Goal: Transaction & Acquisition: Purchase product/service

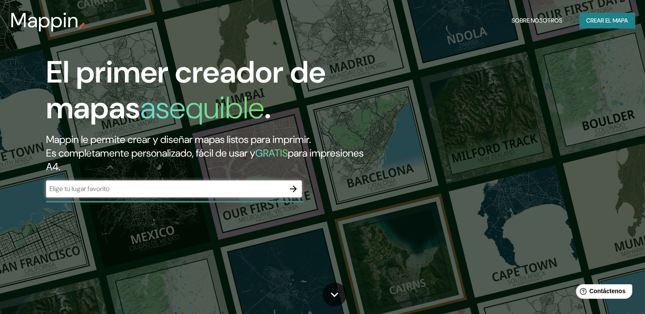
click at [145, 188] on input "text" at bounding box center [165, 189] width 239 height 10
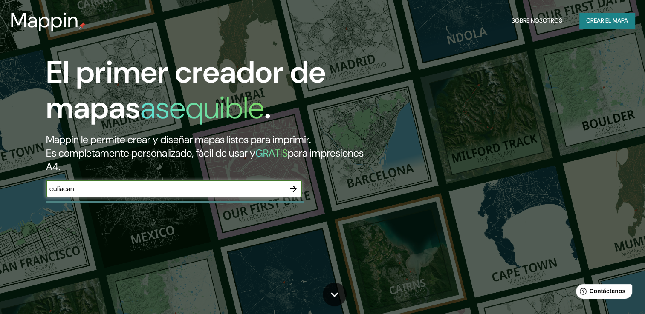
type input "culiacan"
click at [294, 187] on icon "button" at bounding box center [293, 189] width 7 height 7
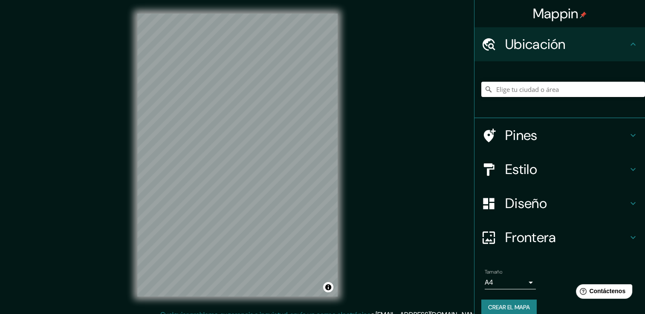
click at [529, 95] on input "Elige tu ciudad o área" at bounding box center [563, 89] width 164 height 15
paste input "[GEOGRAPHIC_DATA], Culiacán [PERSON_NAME], [GEOGRAPHIC_DATA]."
type input "[GEOGRAPHIC_DATA], [GEOGRAPHIC_DATA], [GEOGRAPHIC_DATA], [GEOGRAPHIC_DATA]"
click at [562, 137] on h4 "Pines" at bounding box center [566, 135] width 123 height 17
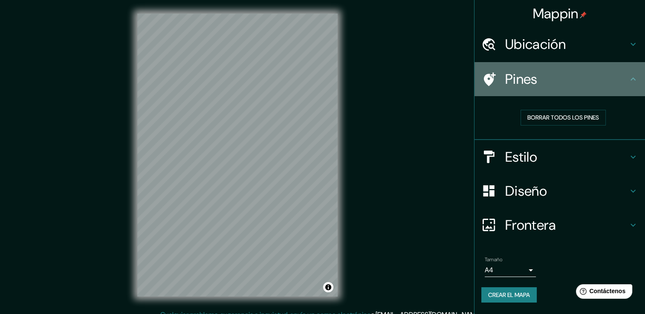
click at [597, 89] on div "Pines" at bounding box center [559, 79] width 170 height 34
click at [489, 75] on icon at bounding box center [490, 79] width 12 height 14
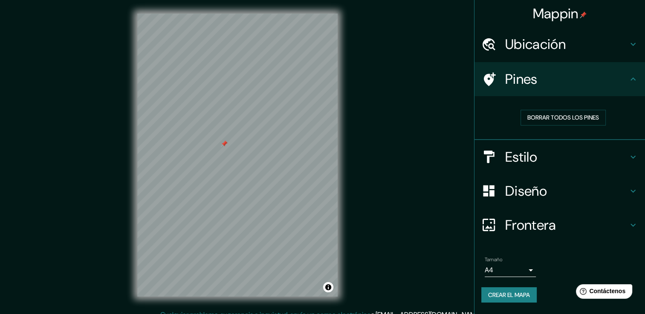
click at [223, 145] on div at bounding box center [224, 144] width 7 height 7
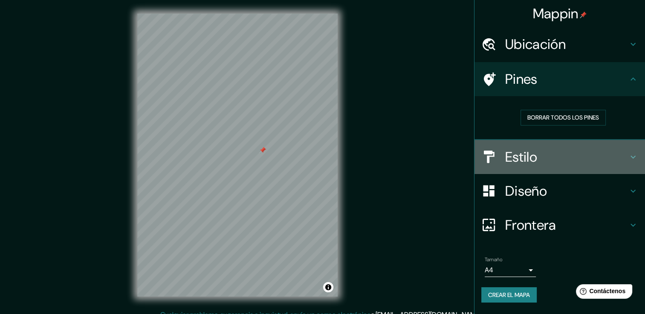
click at [534, 158] on h4 "Estilo" at bounding box center [566, 157] width 123 height 17
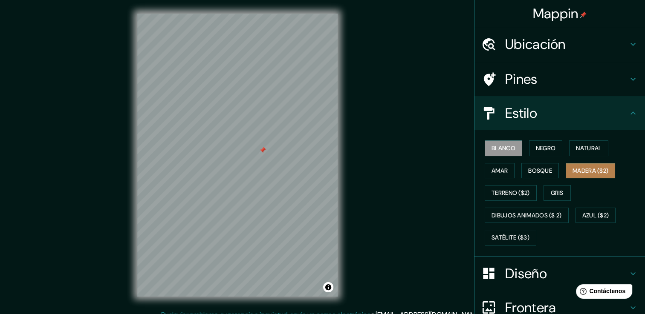
click at [581, 166] on font "Madera ($2)" at bounding box center [590, 171] width 36 height 11
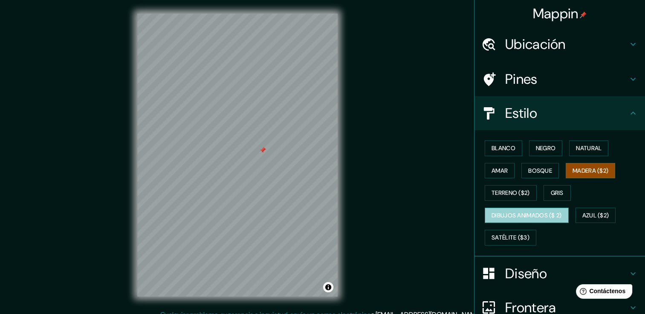
click at [531, 211] on font "Dibujos animados ($ 2)" at bounding box center [526, 216] width 70 height 11
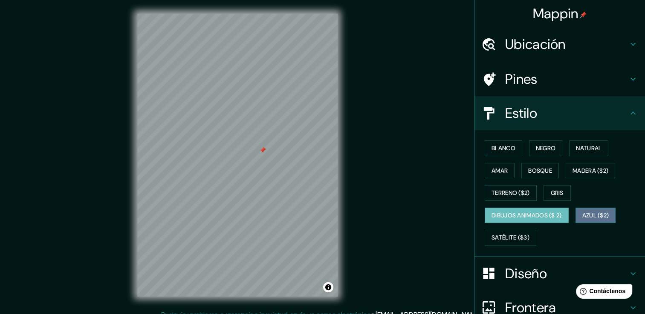
click at [597, 211] on font "Azul ($2)" at bounding box center [595, 216] width 27 height 11
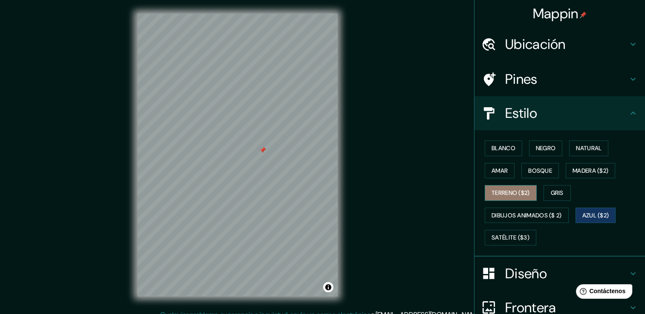
click at [515, 190] on font "Terreno ($2)" at bounding box center [510, 193] width 38 height 11
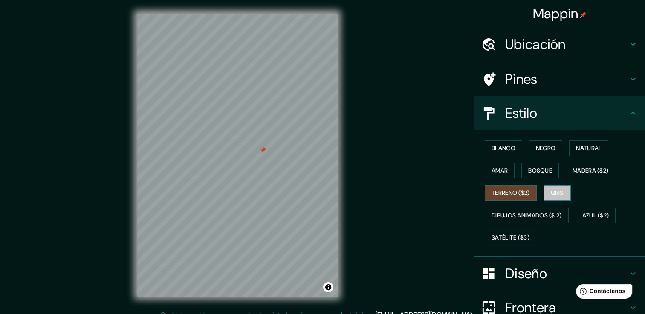
click at [545, 193] on button "Gris" at bounding box center [556, 193] width 27 height 16
click at [539, 170] on font "Bosque" at bounding box center [540, 171] width 24 height 11
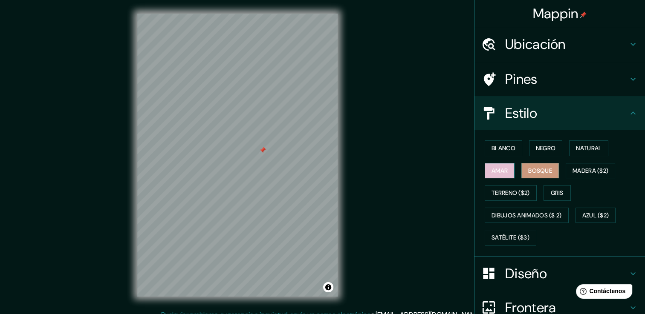
click at [495, 170] on font "Amar" at bounding box center [499, 171] width 16 height 11
click at [545, 149] on font "Negro" at bounding box center [546, 148] width 20 height 11
click at [485, 170] on button "Amar" at bounding box center [500, 171] width 30 height 16
click at [583, 163] on button "Madera ($2)" at bounding box center [589, 171] width 49 height 16
click at [539, 173] on font "Bosque" at bounding box center [540, 171] width 24 height 11
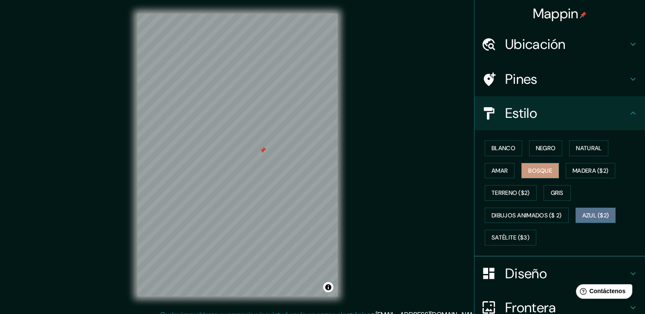
click at [585, 213] on font "Azul ($2)" at bounding box center [595, 216] width 27 height 11
click at [539, 171] on font "Bosque" at bounding box center [540, 171] width 24 height 11
click at [503, 153] on button "Blanco" at bounding box center [503, 149] width 37 height 16
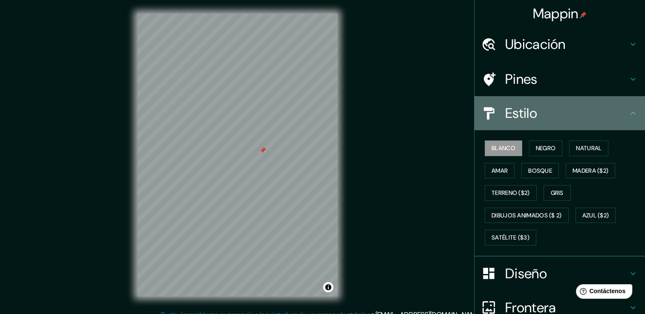
click at [583, 111] on h4 "Estilo" at bounding box center [566, 113] width 123 height 17
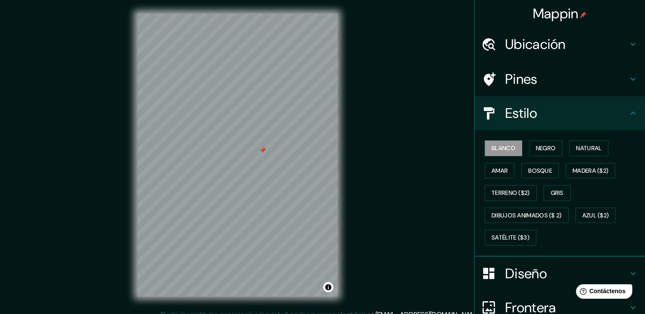
click at [515, 270] on h4 "Diseño" at bounding box center [566, 273] width 123 height 17
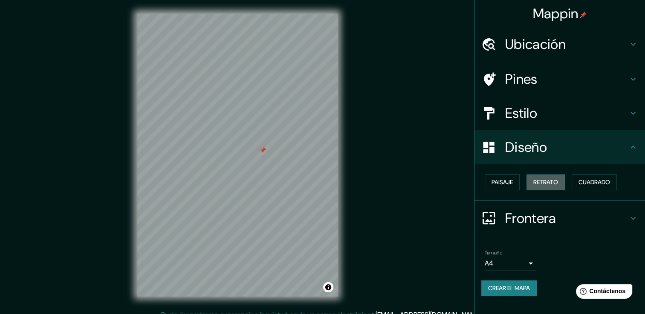
click at [541, 179] on font "Retrato" at bounding box center [545, 182] width 25 height 11
click at [505, 184] on font "Paisaje" at bounding box center [501, 182] width 21 height 11
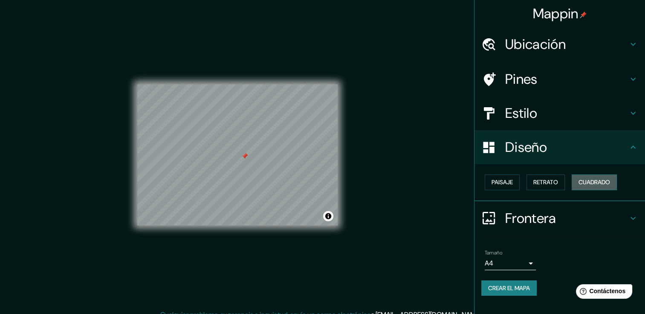
click at [583, 182] on font "Cuadrado" at bounding box center [594, 182] width 32 height 11
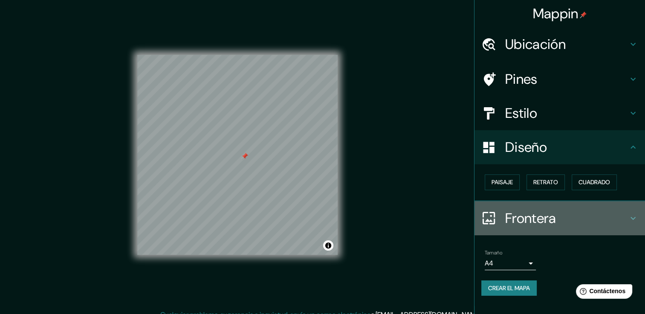
click at [547, 217] on h4 "Frontera" at bounding box center [566, 218] width 123 height 17
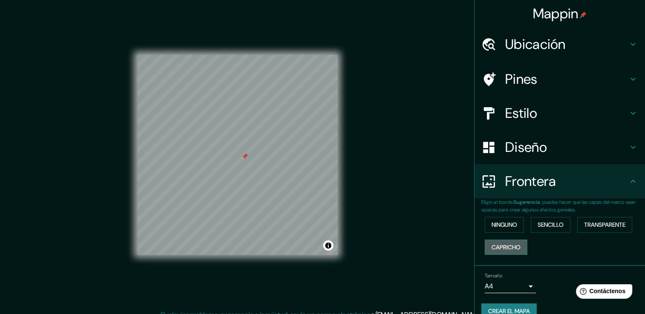
click at [510, 247] on font "Capricho" at bounding box center [505, 247] width 29 height 11
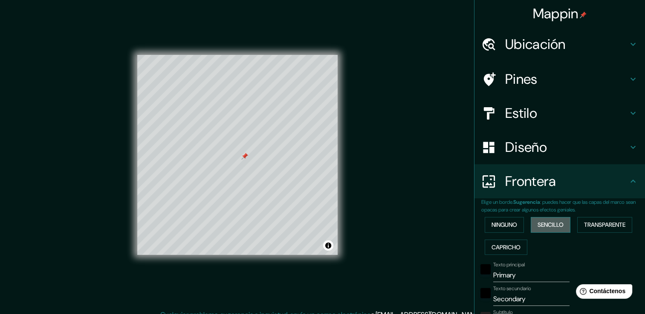
click at [540, 225] on font "Sencillo" at bounding box center [550, 225] width 26 height 11
click at [610, 227] on font "Transparente" at bounding box center [604, 225] width 41 height 11
click at [505, 224] on font "Ninguno" at bounding box center [504, 225] width 26 height 11
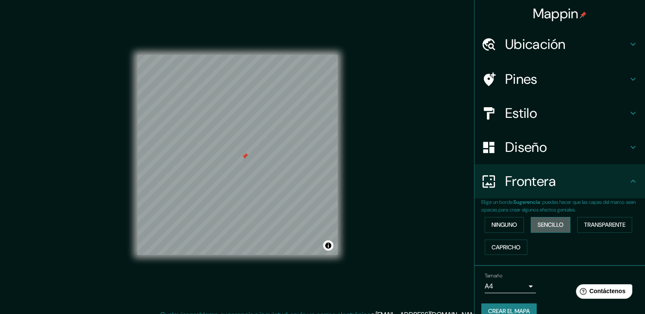
click at [545, 225] on font "Sencillo" at bounding box center [550, 225] width 26 height 11
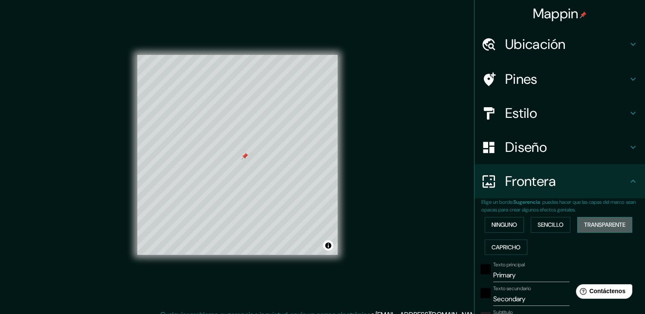
click at [590, 225] on font "Transparente" at bounding box center [604, 225] width 41 height 11
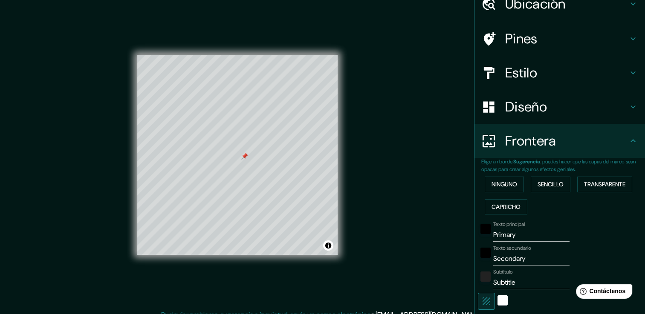
scroll to position [43, 0]
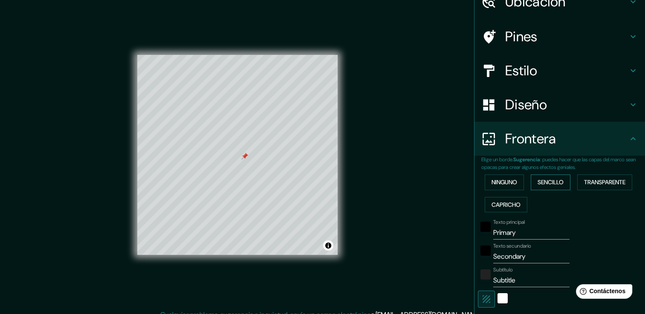
click at [551, 180] on font "Sencillo" at bounding box center [550, 182] width 26 height 11
click at [498, 205] on font "Capricho" at bounding box center [505, 205] width 29 height 11
click at [494, 179] on font "Ninguno" at bounding box center [504, 182] width 26 height 11
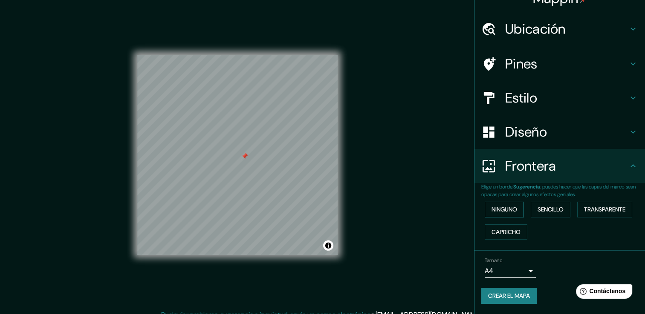
scroll to position [14, 0]
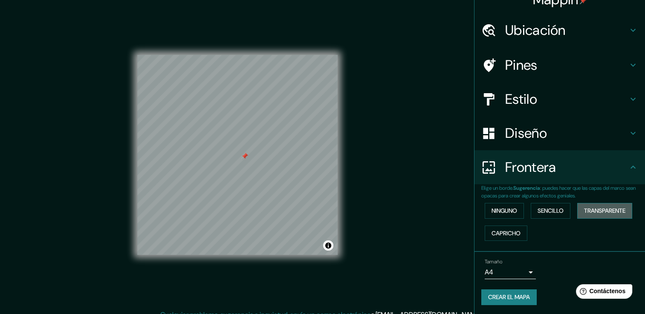
click at [591, 209] on font "Transparente" at bounding box center [604, 211] width 41 height 11
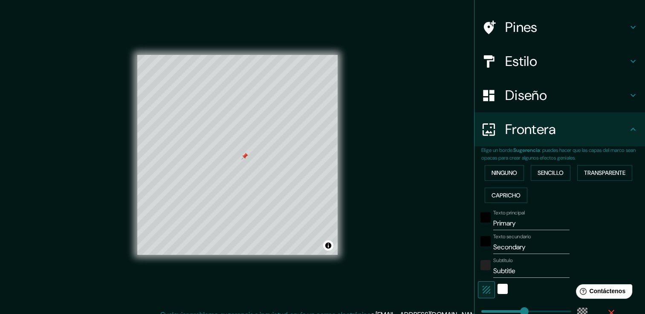
scroll to position [57, 0]
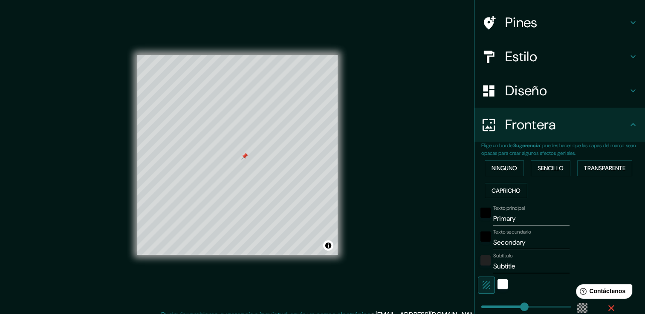
click at [511, 222] on input "Primary" at bounding box center [531, 219] width 76 height 14
click at [510, 222] on input "Primary" at bounding box center [531, 219] width 76 height 14
type input "c"
type input "226"
type input "38"
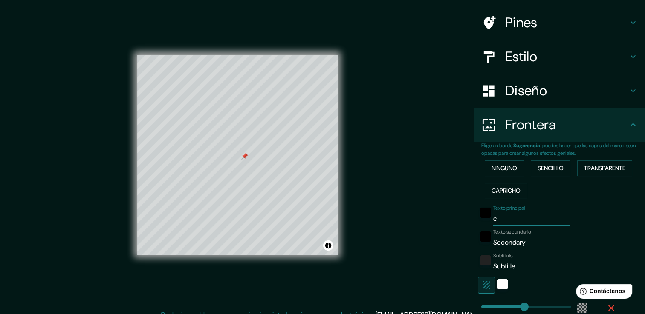
type input "ch"
type input "226"
type input "38"
type input "cha"
type input "226"
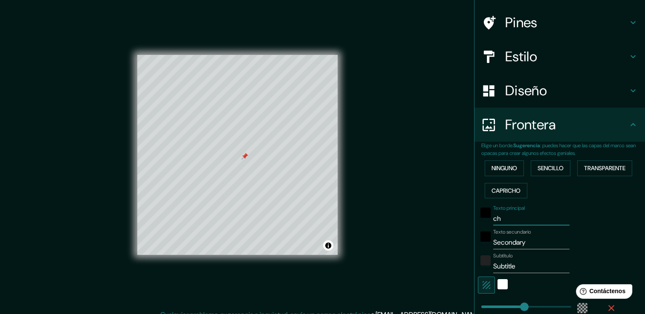
type input "38"
type input "chap"
type input "226"
type input "38"
type input "chapu"
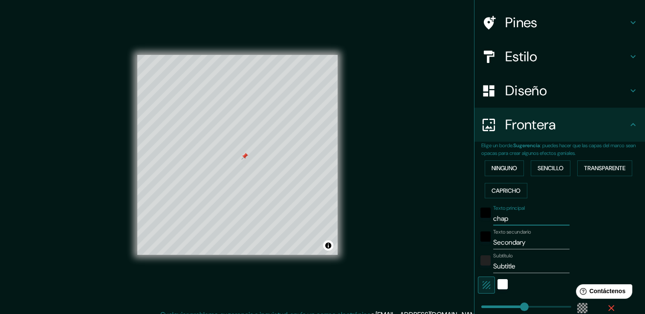
type input "226"
type input "38"
type input "chapul"
type input "226"
type input "38"
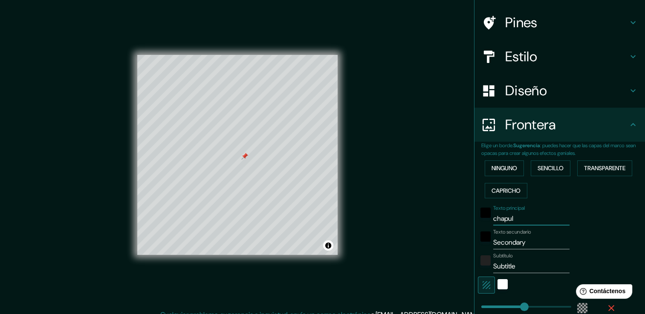
type input "chapult"
type input "226"
type input "38"
type input "chapulte"
type input "226"
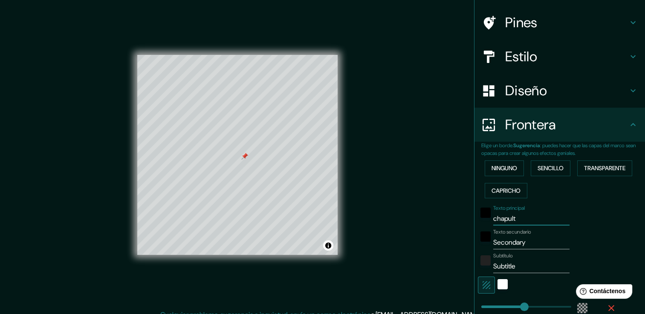
type input "38"
type input "chapultec"
type input "226"
type input "38"
type input "chapultec}"
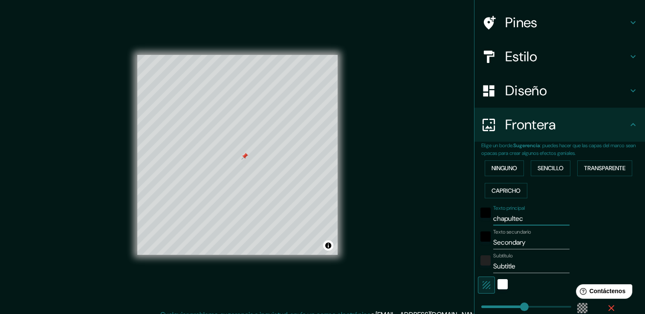
type input "226"
type input "38"
type input "chapultec"
type input "226"
type input "38"
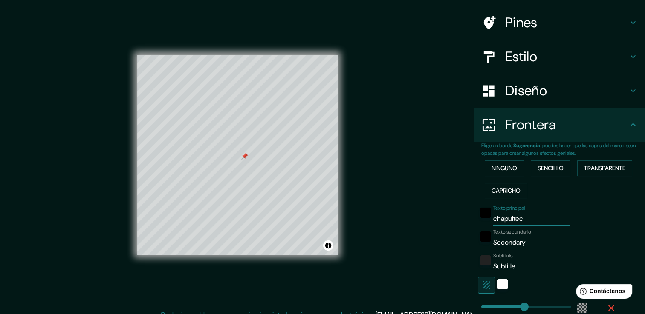
type input "chapulte"
type input "226"
type input "38"
type input "chapultep"
type input "226"
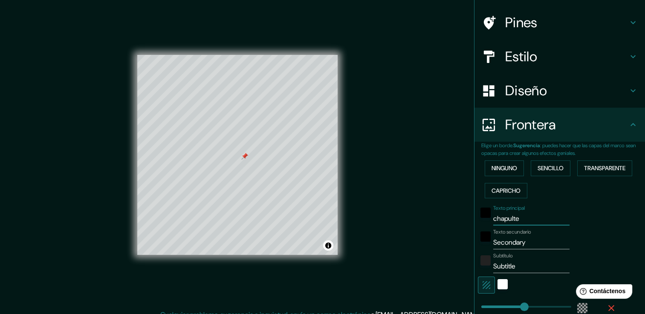
type input "38"
type input "chapultepe"
type input "226"
type input "38"
type input "chapultepec"
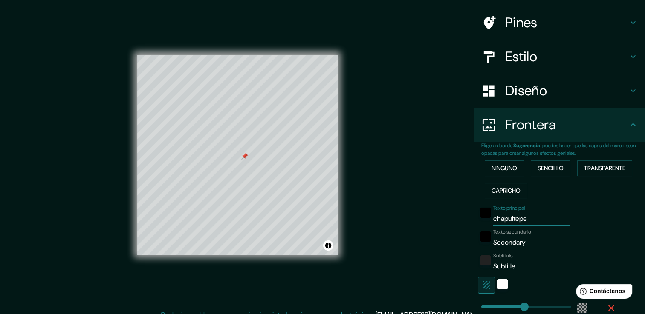
type input "226"
type input "38"
type input "chapultepec"
click at [532, 243] on input "Secondary" at bounding box center [531, 243] width 76 height 14
type input "C"
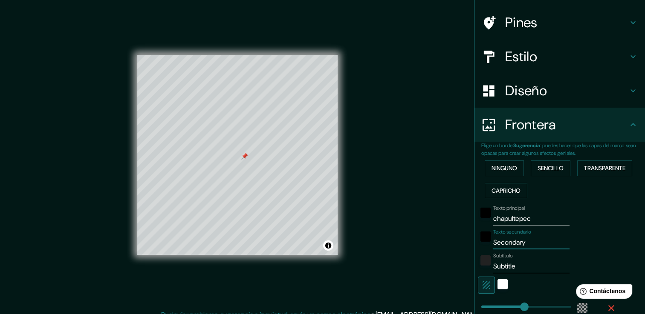
type input "226"
type input "38"
type input "Cu"
type input "226"
type input "38"
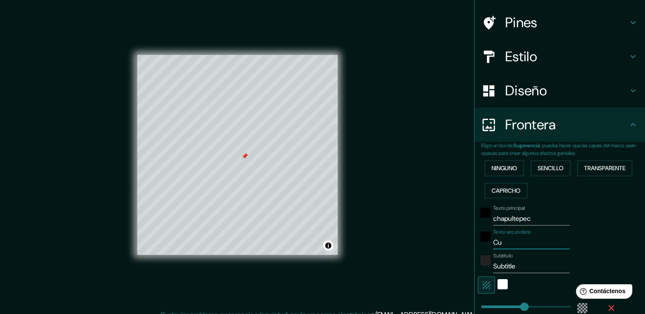
type input "Cul"
type input "226"
type input "38"
type input "Culi"
type input "226"
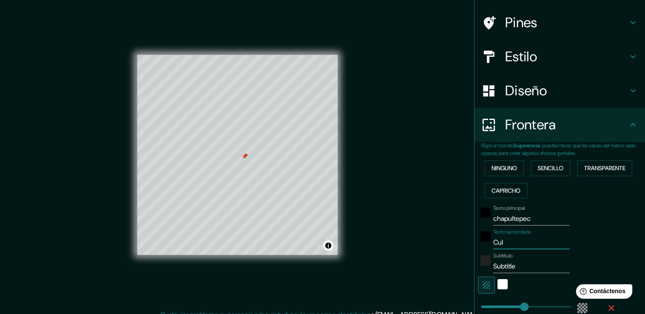
type input "38"
type input "Culia"
type input "226"
type input "38"
type input "Culiac"
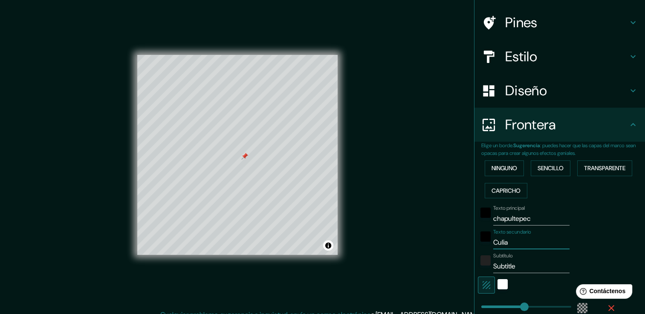
type input "226"
type input "38"
type input "Culiaca"
type input "226"
type input "38"
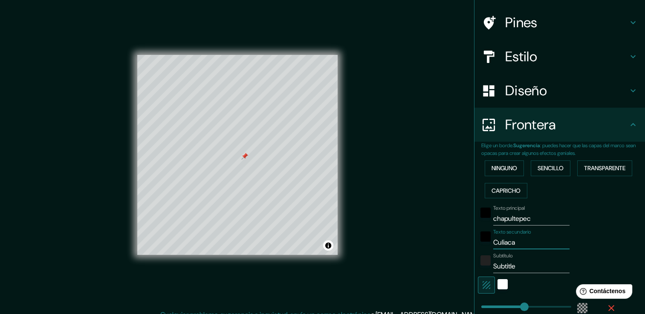
type input "Culiacan"
type input "226"
type input "38"
click at [502, 246] on input "Culiacan" at bounding box center [531, 243] width 76 height 14
type input "Culiacan"
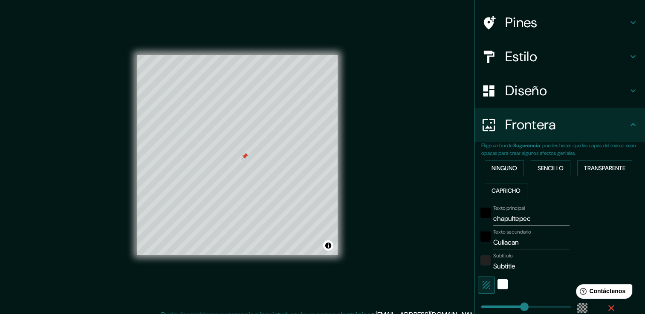
drag, startPoint x: 502, startPoint y: 246, endPoint x: 493, endPoint y: 254, distance: 11.8
click at [493, 254] on label "Subtítulo" at bounding box center [503, 256] width 20 height 7
click at [493, 260] on input "Subtitle" at bounding box center [531, 267] width 76 height 14
click at [493, 242] on input "Culiacan" at bounding box center [531, 243] width 76 height 14
click at [505, 245] on input "Culiacan" at bounding box center [531, 243] width 76 height 14
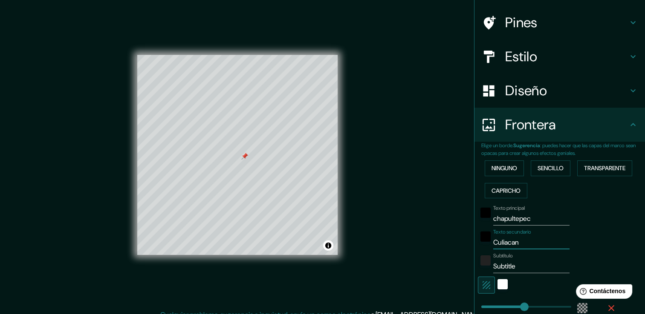
click at [505, 245] on input "Culiacan" at bounding box center [531, 243] width 76 height 14
click at [518, 242] on input "Culiacan" at bounding box center [531, 243] width 76 height 14
click at [506, 267] on input "Subtitle" at bounding box center [531, 267] width 76 height 14
type input "s"
type input "226"
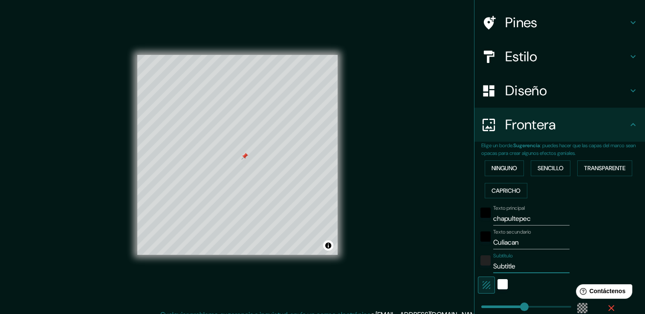
type input "38"
type input "si"
type input "226"
type input "38"
type input "sin"
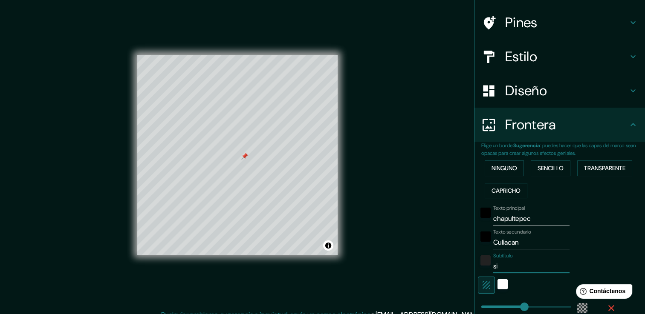
type input "226"
type input "38"
type input "sina"
type input "226"
type input "38"
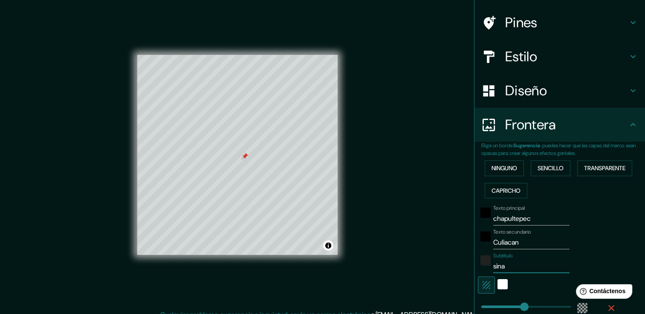
type input "sinal"
type input "226"
type input "38"
type input "sinalo"
type input "226"
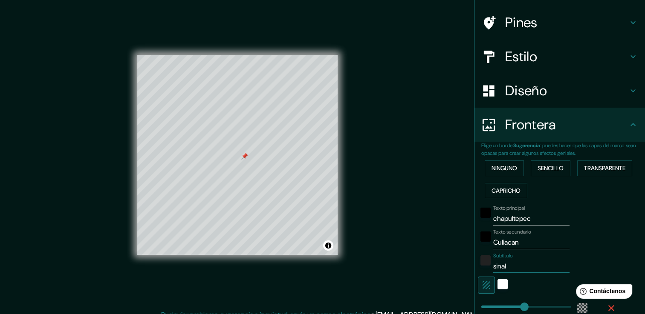
type input "38"
type input "[GEOGRAPHIC_DATA]"
type input "226"
type input "38"
type input "[GEOGRAPHIC_DATA]"
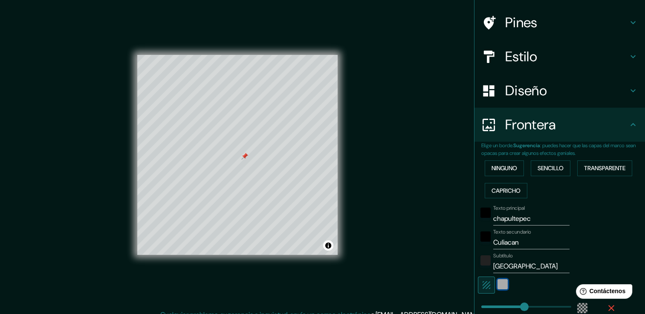
click at [498, 281] on div "Blanco" at bounding box center [502, 285] width 10 height 10
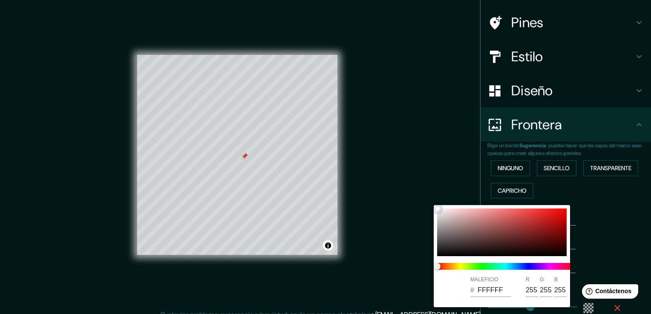
type input "226"
type input "38"
type input "2C2323"
type input "44"
type input "35"
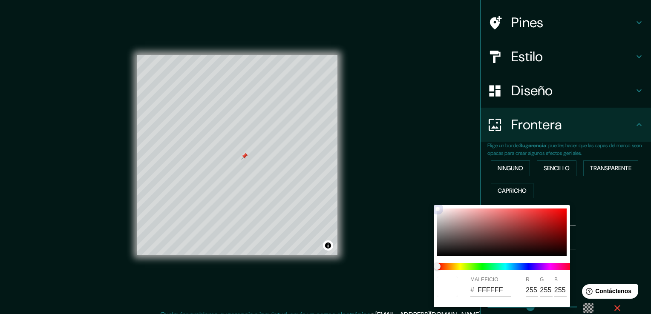
type input "35"
type input "226"
type input "38"
type input "302727"
type input "48"
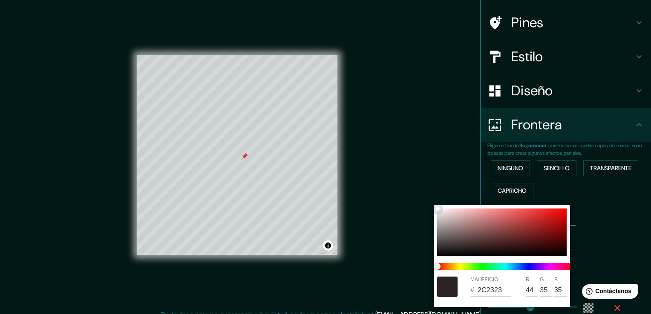
type input "39"
type input "226"
type input "38"
type input "332828"
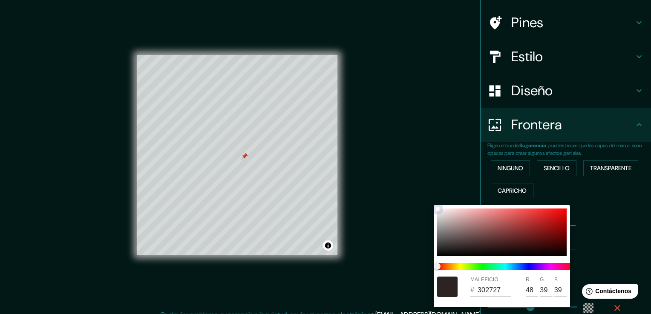
type input "51"
type input "40"
type input "226"
type input "38"
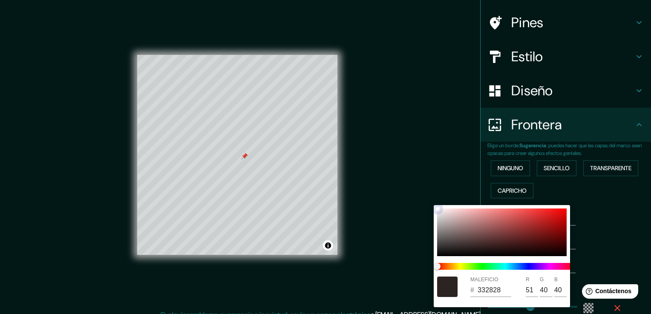
type input "3C2F2F"
type input "60"
type input "47"
type input "226"
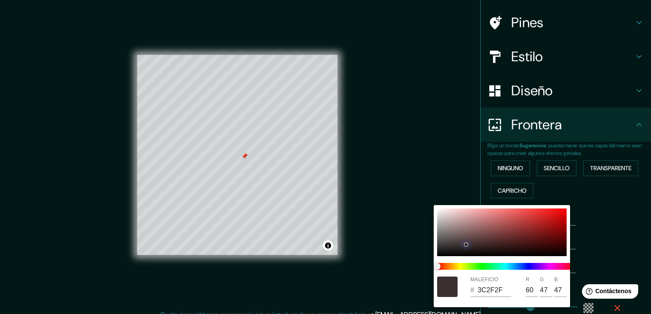
type input "38"
type input "392D2D"
type input "57"
type input "45"
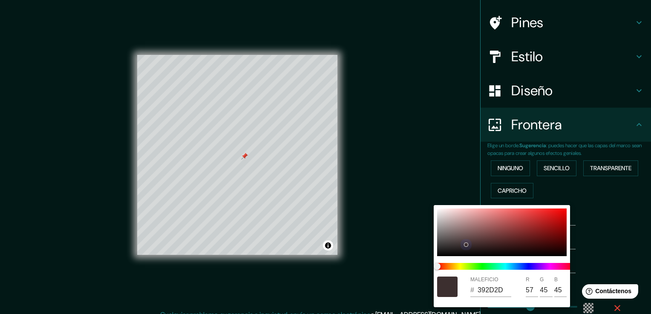
type input "226"
type input "38"
type input "2C2323"
type input "44"
type input "35"
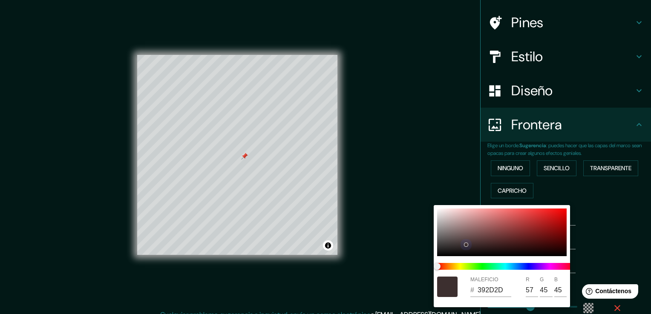
type input "35"
type input "226"
type input "38"
type input "292121"
type input "41"
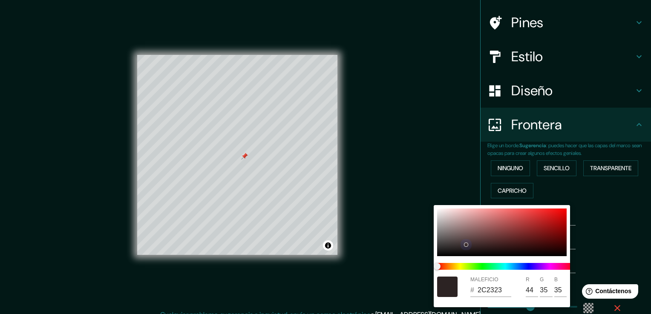
type input "33"
type input "226"
type input "38"
type input "272020"
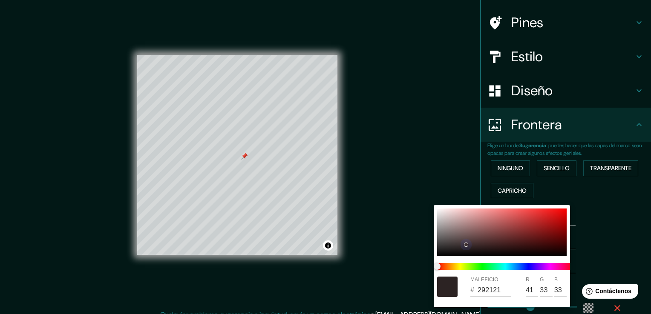
type input "39"
type input "32"
type input "226"
type input "38"
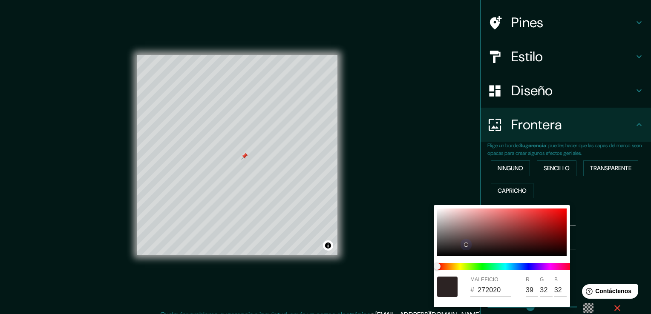
type input "226"
type input "38"
type input "251E1E"
type input "37"
type input "30"
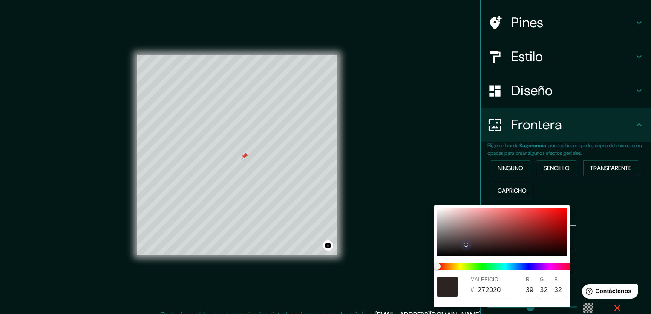
type input "30"
type input "226"
type input "38"
type input "221C1C"
type input "34"
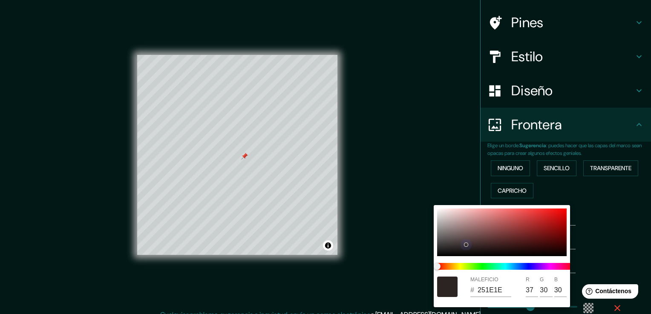
type input "28"
type input "226"
type input "38"
type input "226"
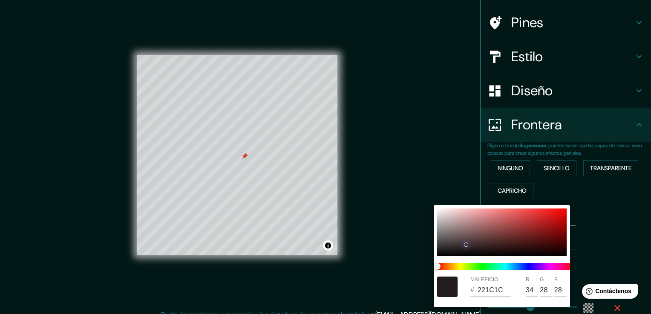
type input "38"
type input "226"
type input "38"
type input "191515"
type input "25"
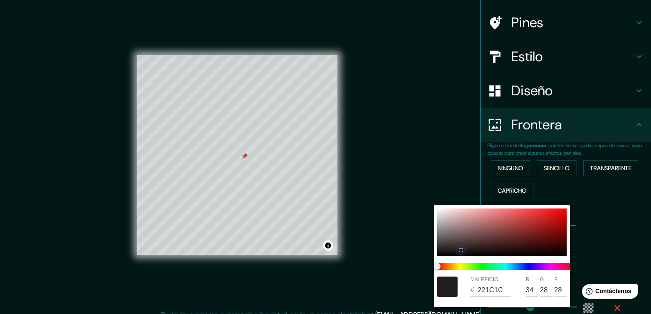
type input "21"
type input "226"
type input "38"
type input "226"
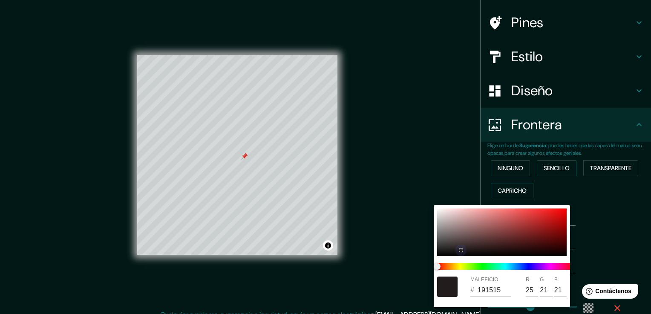
type input "38"
type input "226"
type input "38"
type input "171313"
type input "23"
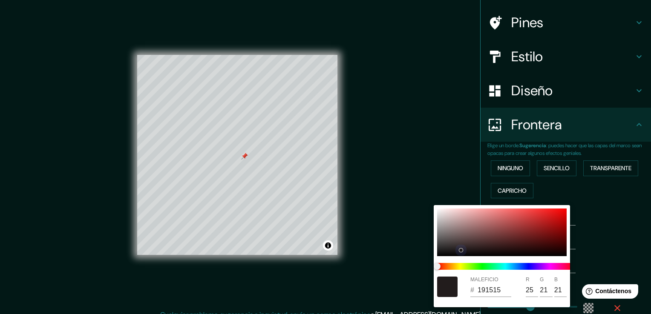
type input "19"
type input "226"
type input "38"
type input "151111"
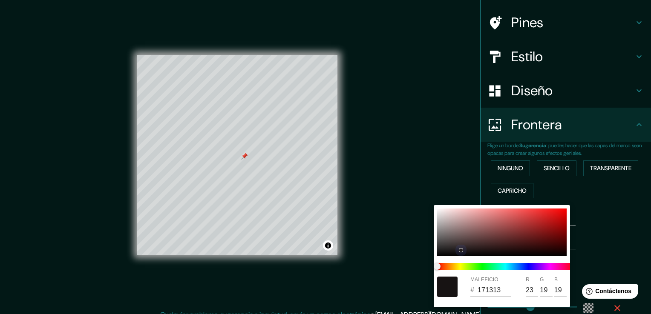
type input "21"
type input "17"
type input "226"
type input "38"
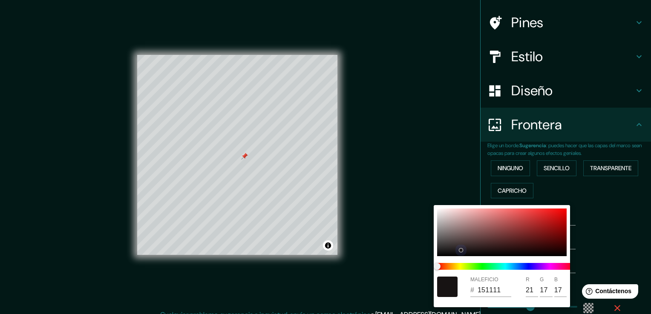
type input "120F0F"
type input "18"
type input "15"
type input "226"
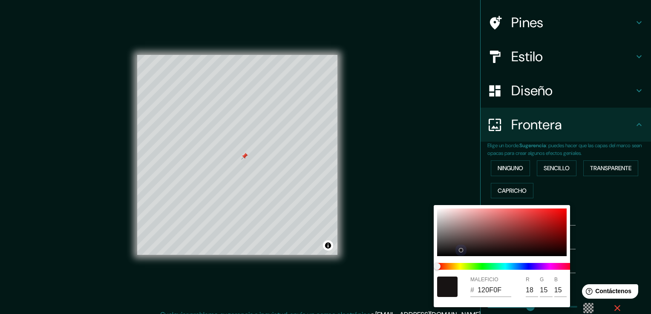
type input "38"
type input "226"
type input "38"
type input "000000"
type input "0"
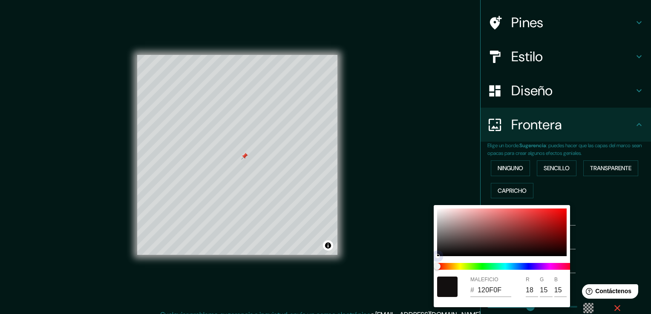
type input "0"
type input "226"
type input "38"
type input "2C2B2B"
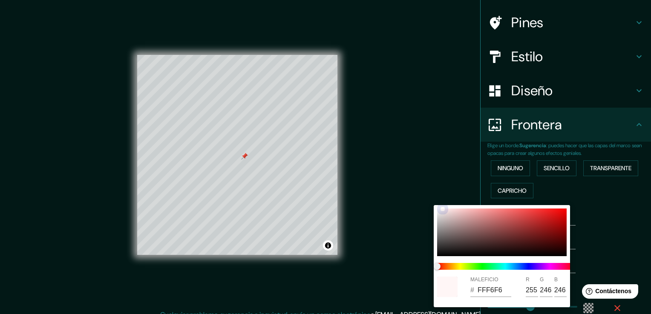
drag, startPoint x: 458, startPoint y: 251, endPoint x: 418, endPoint y: 205, distance: 60.8
click at [418, 205] on div "MALEFICIO # FFF6F6 R 255 G 246 B 246" at bounding box center [325, 157] width 651 height 314
drag, startPoint x: 443, startPoint y: 211, endPoint x: 427, endPoint y: 176, distance: 37.6
click at [427, 176] on div "MALEFICIO # EFEDED R 239 G 237 B 237" at bounding box center [325, 157] width 651 height 314
click at [602, 244] on div at bounding box center [325, 157] width 651 height 314
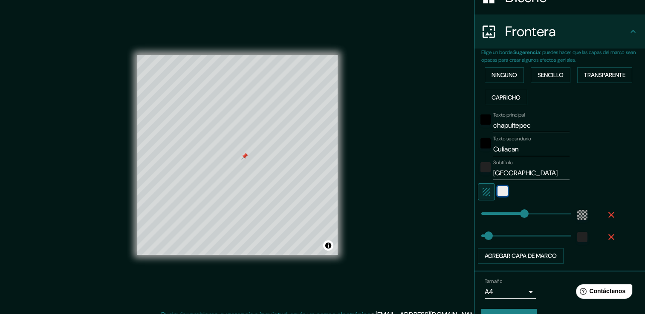
scroll to position [169, 0]
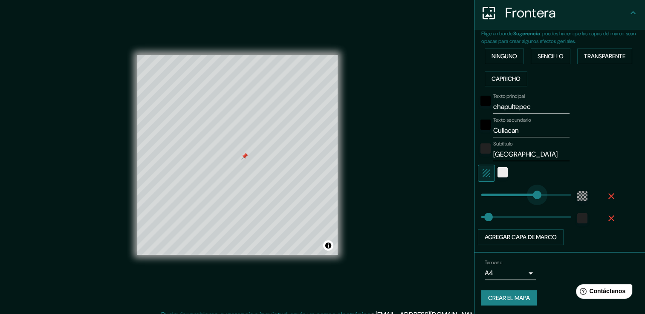
drag, startPoint x: 516, startPoint y: 196, endPoint x: 533, endPoint y: 187, distance: 19.1
drag, startPoint x: 532, startPoint y: 192, endPoint x: 556, endPoint y: 193, distance: 24.3
drag, startPoint x: 554, startPoint y: 194, endPoint x: 502, endPoint y: 199, distance: 52.2
drag, startPoint x: 502, startPoint y: 199, endPoint x: 508, endPoint y: 195, distance: 7.3
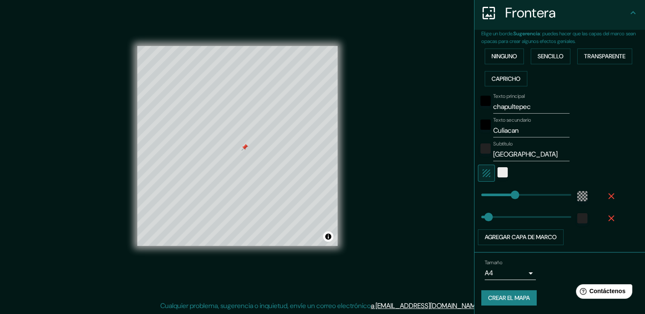
scroll to position [9, 0]
drag, startPoint x: 481, startPoint y: 219, endPoint x: 498, endPoint y: 216, distance: 17.7
drag, startPoint x: 498, startPoint y: 216, endPoint x: 472, endPoint y: 229, distance: 29.2
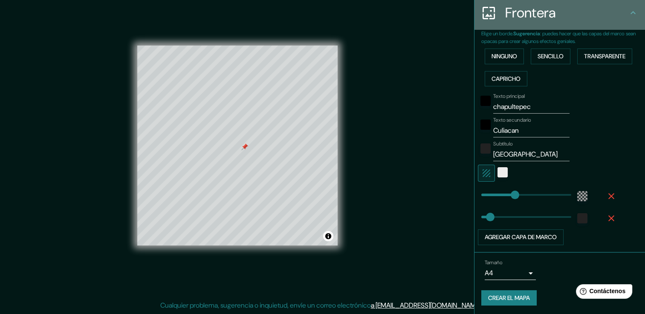
click at [620, 20] on h4 "Frontera" at bounding box center [566, 12] width 123 height 17
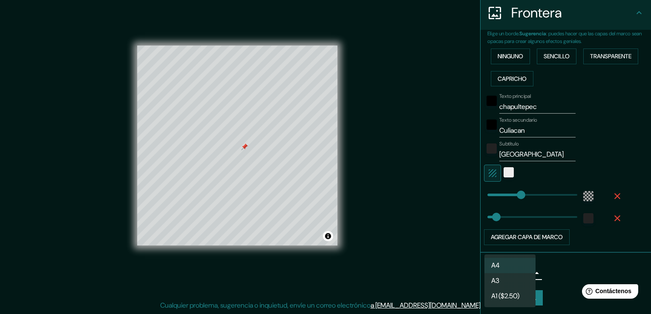
click at [523, 272] on body "Mappin Ubicación [GEOGRAPHIC_DATA], [GEOGRAPHIC_DATA], [GEOGRAPHIC_DATA], [GEOG…" at bounding box center [325, 148] width 651 height 314
click at [519, 269] on li "A4" at bounding box center [510, 265] width 51 height 15
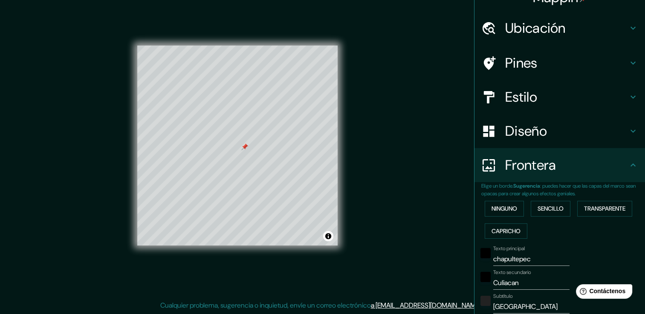
scroll to position [0, 0]
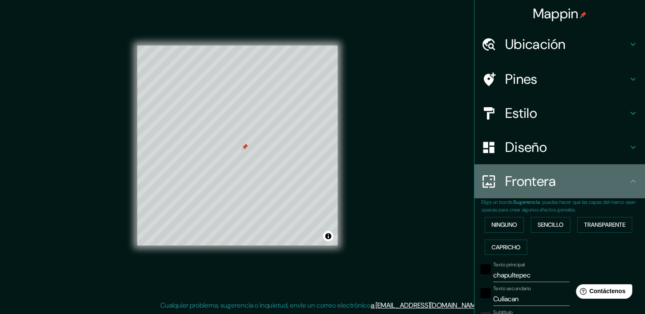
click at [629, 183] on icon at bounding box center [633, 181] width 10 height 10
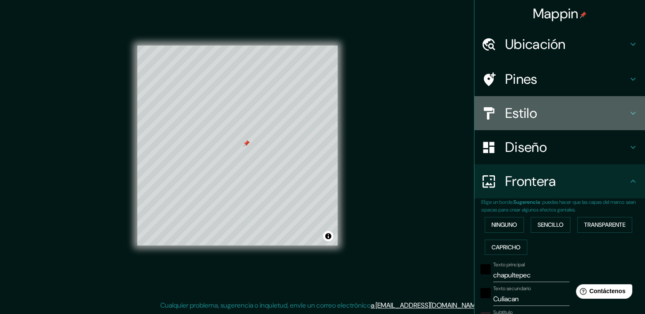
click at [610, 121] on h4 "Estilo" at bounding box center [566, 113] width 123 height 17
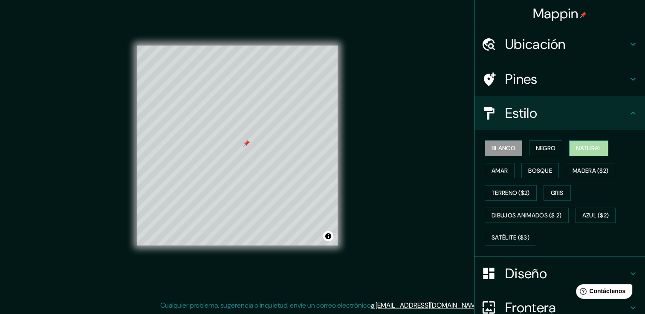
click at [576, 151] on font "Natural" at bounding box center [589, 148] width 26 height 11
click at [551, 188] on font "Gris" at bounding box center [557, 193] width 13 height 11
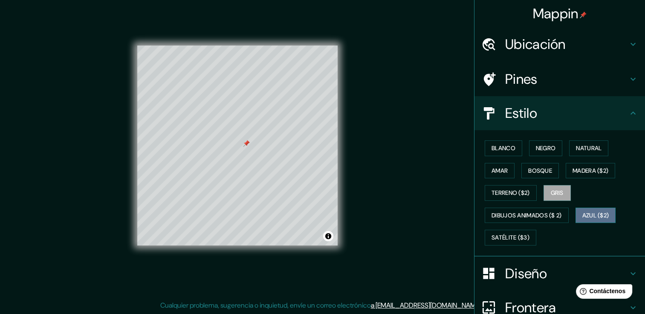
click at [594, 211] on font "Azul ($2)" at bounding box center [595, 216] width 27 height 11
click at [597, 173] on font "Madera ($2)" at bounding box center [590, 171] width 36 height 11
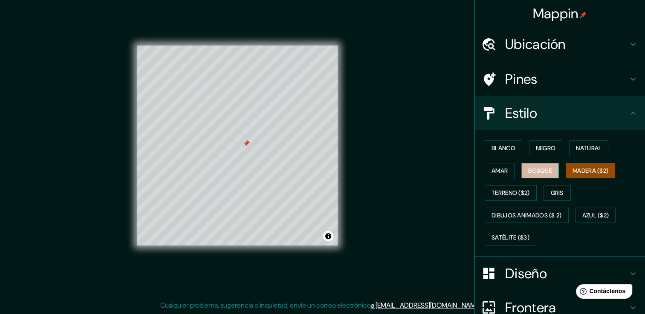
click at [543, 170] on font "Bosque" at bounding box center [540, 171] width 24 height 11
click at [491, 147] on font "Blanco" at bounding box center [503, 148] width 24 height 11
